Goal: Task Accomplishment & Management: Manage account settings

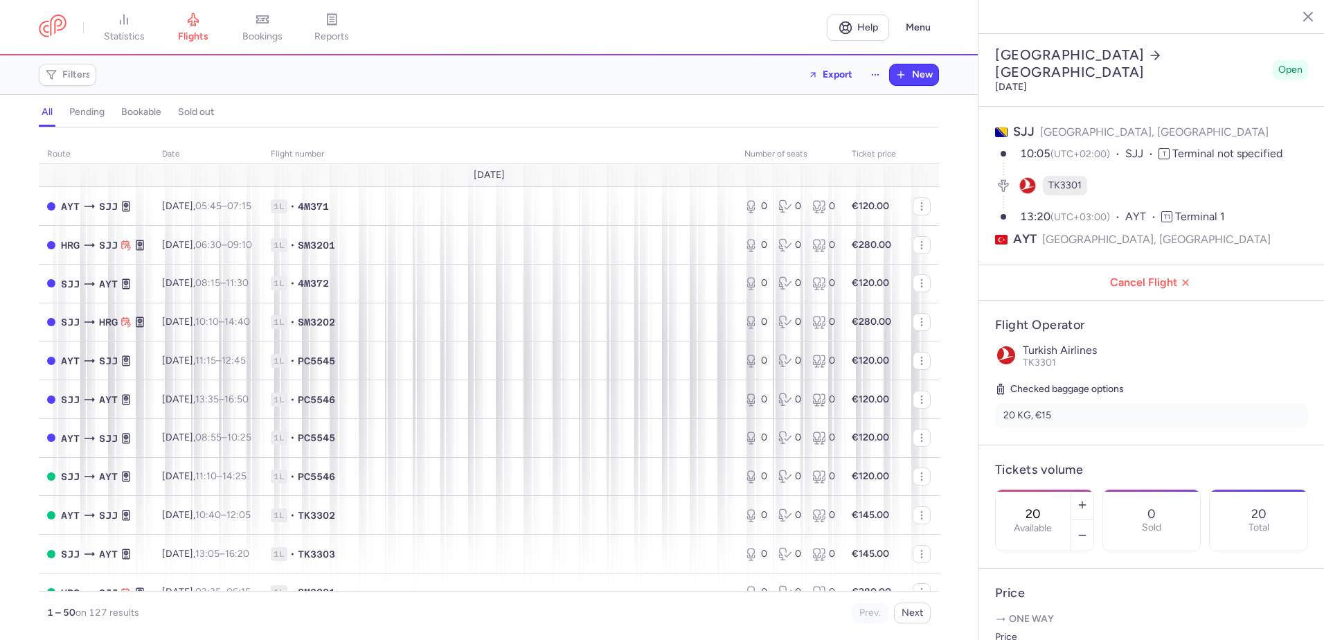
select select "days"
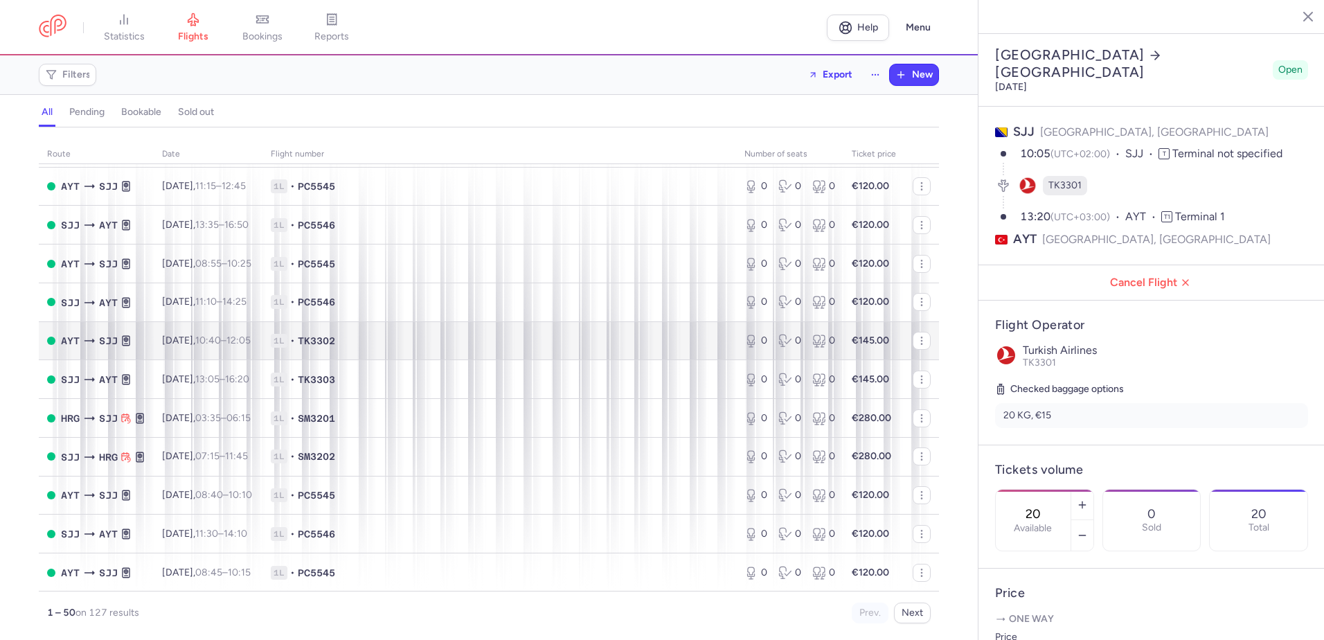
scroll to position [1526, 0]
click at [910, 615] on button "Next" at bounding box center [912, 612] width 37 height 21
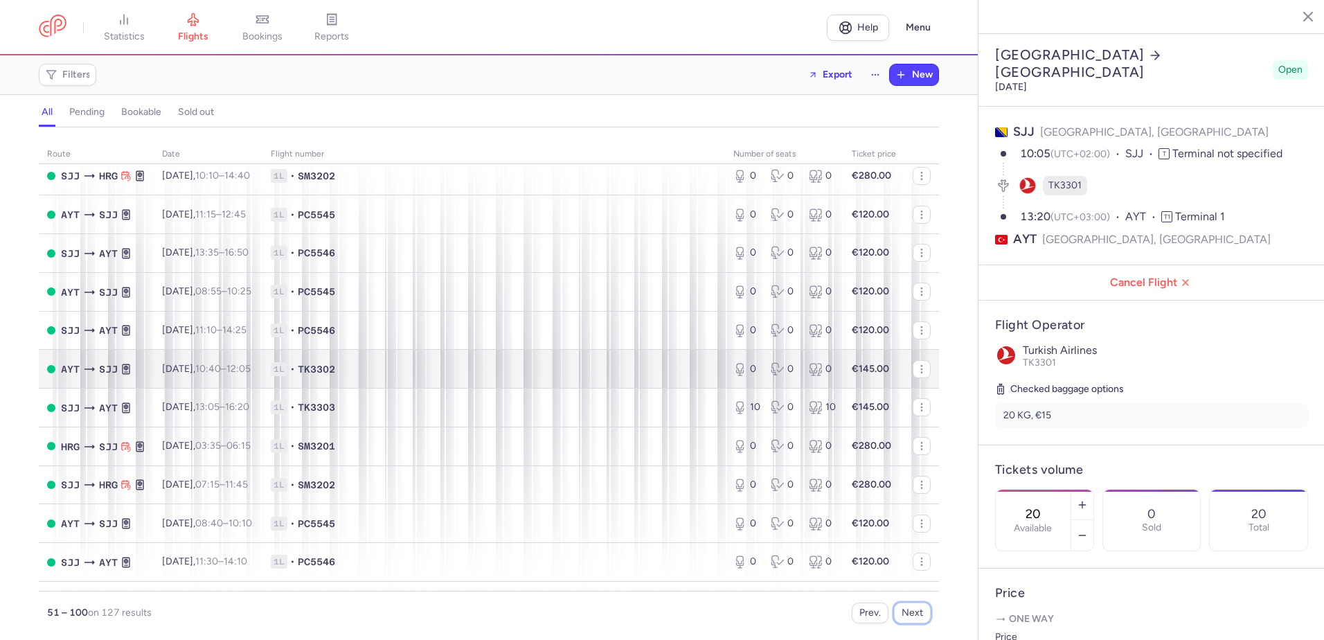
scroll to position [277, 0]
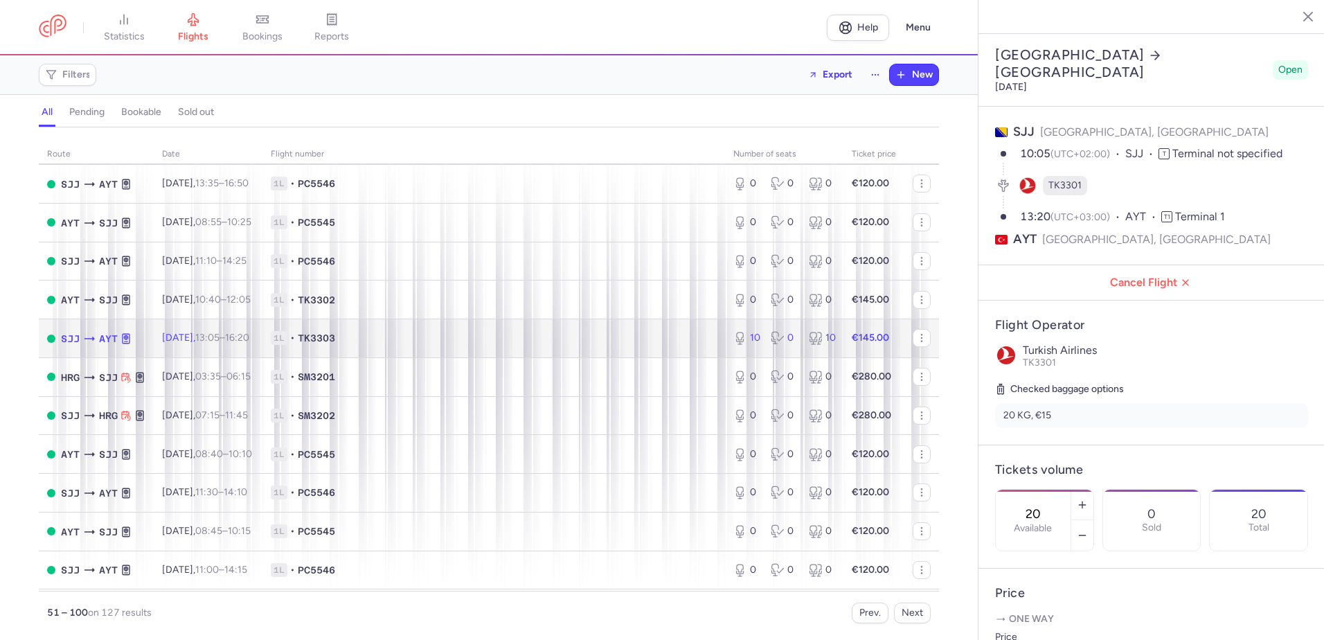
click at [674, 341] on span "1L • TK3303" at bounding box center [494, 338] width 446 height 14
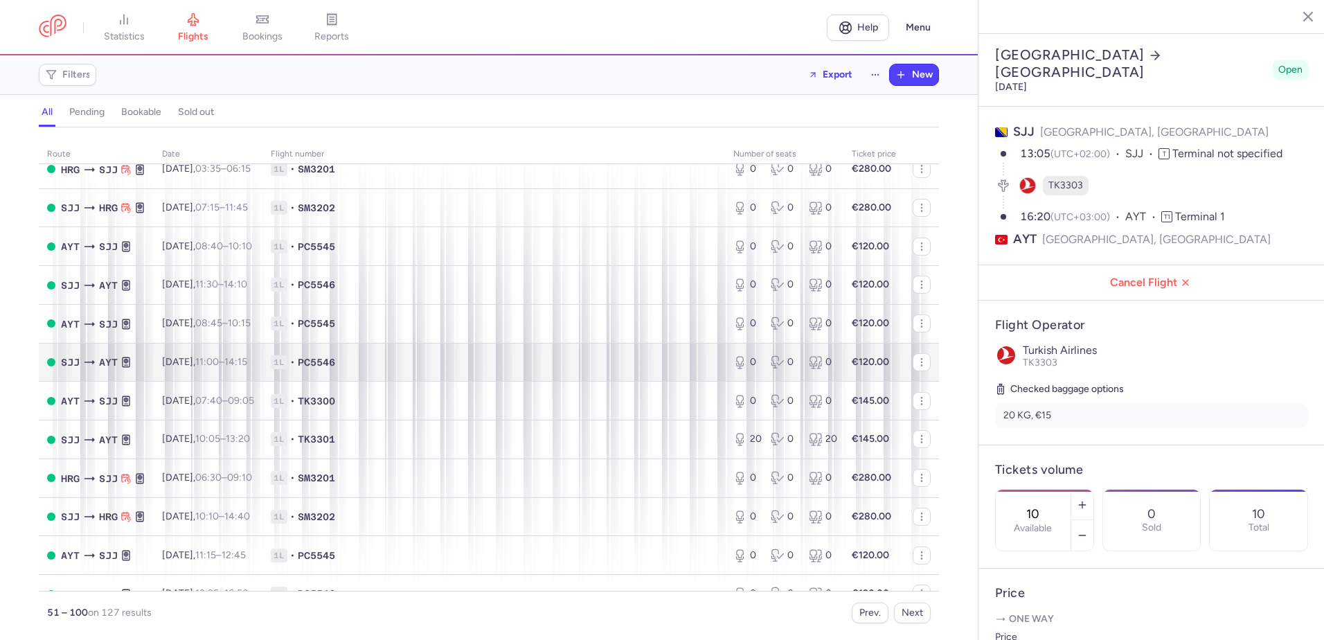
scroll to position [415, 0]
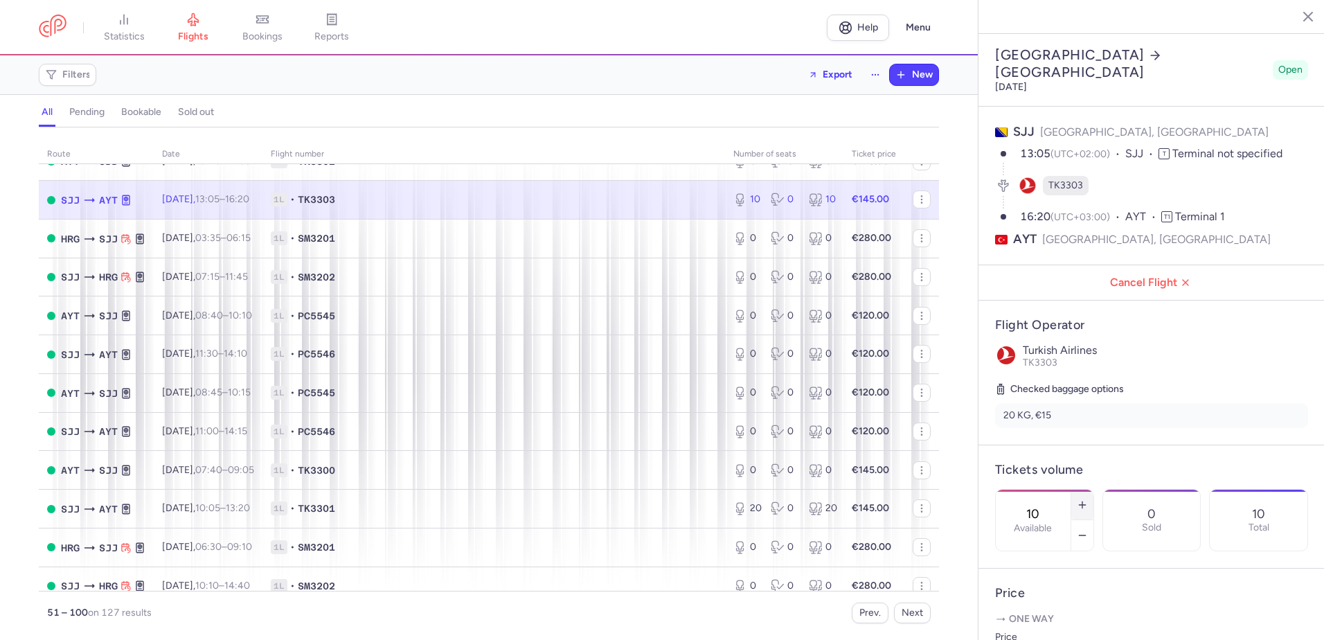
click at [1087, 499] on icon "button" at bounding box center [1081, 504] width 11 height 11
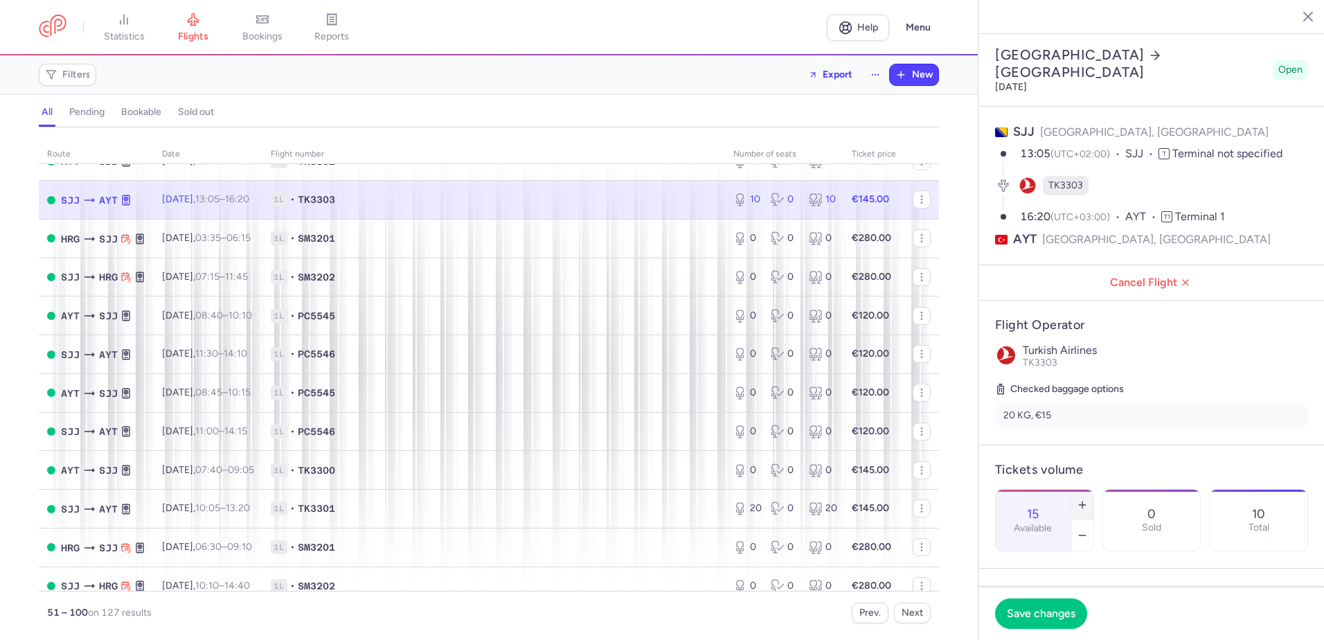
click at [1087, 499] on icon "button" at bounding box center [1081, 504] width 11 height 11
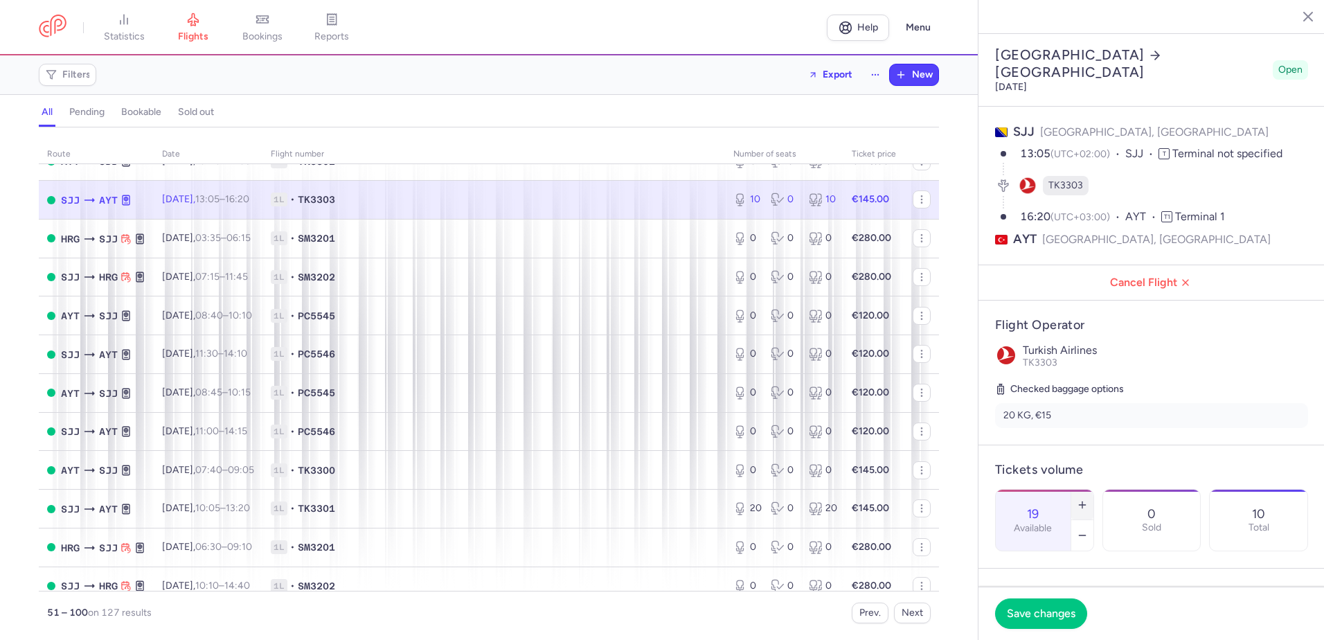
type input "20"
click at [1043, 608] on span "Save changes" at bounding box center [1040, 612] width 69 height 12
